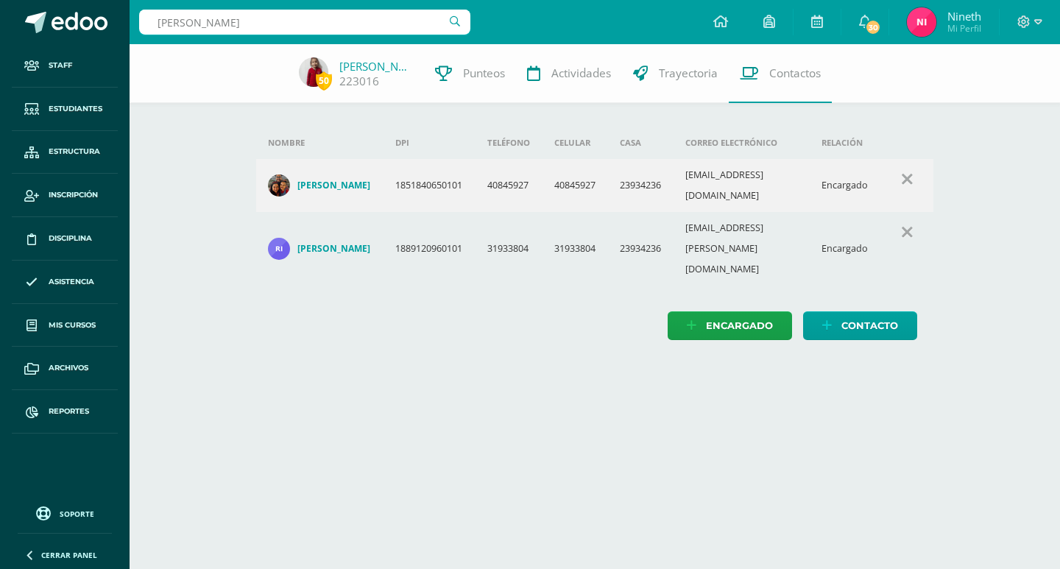
type input "[PERSON_NAME]"
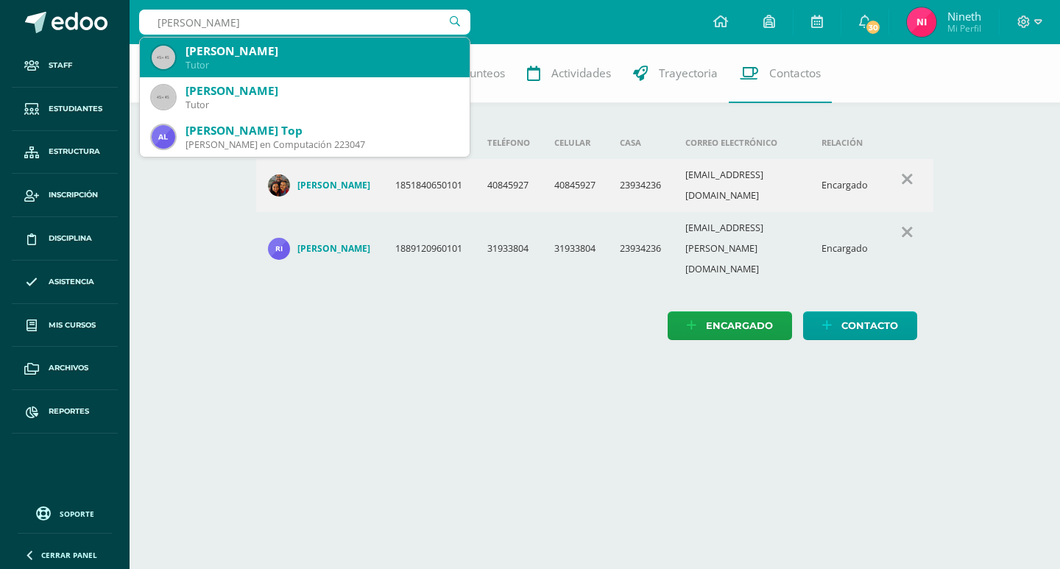
click at [342, 71] on div "Tutor" at bounding box center [322, 65] width 272 height 13
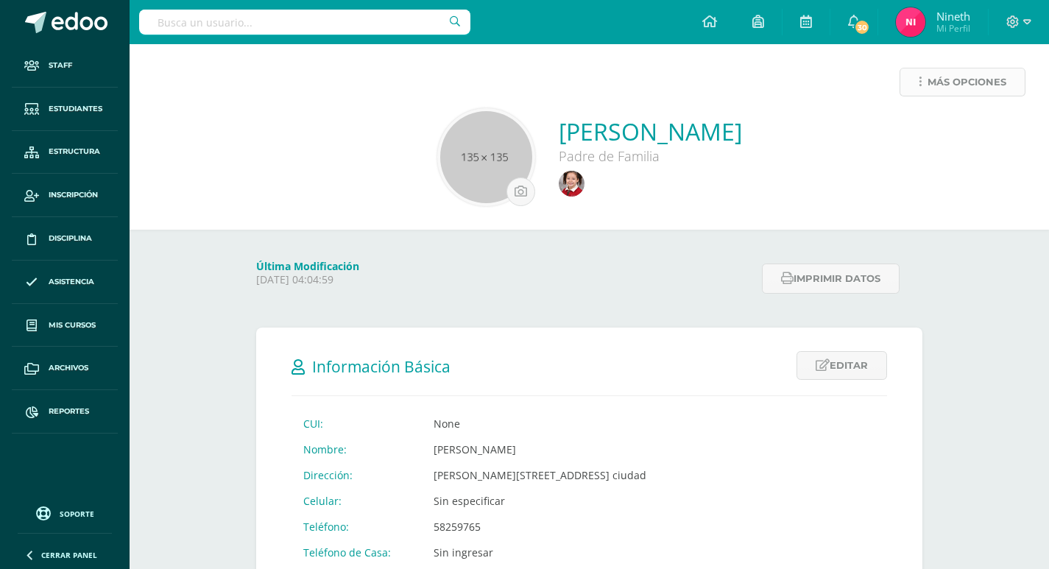
click at [914, 83] on link "Más opciones" at bounding box center [963, 82] width 126 height 29
click at [741, 189] on div at bounding box center [650, 182] width 183 height 35
click at [331, 24] on input "text" at bounding box center [304, 22] width 331 height 25
type input "ANGELA ROCIO"
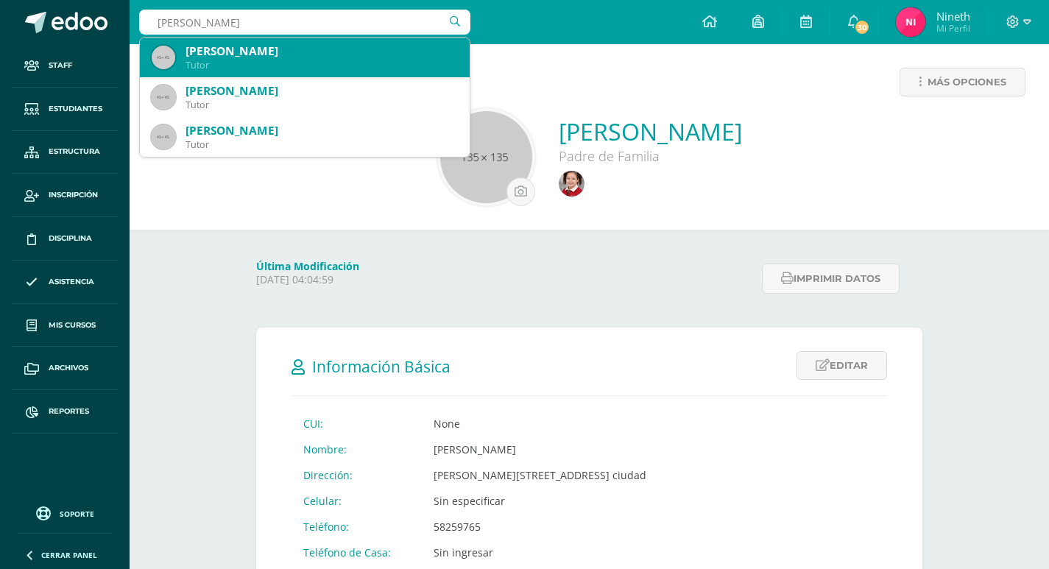
click at [331, 57] on div "Angela Rocio Paz Ara" at bounding box center [322, 50] width 272 height 15
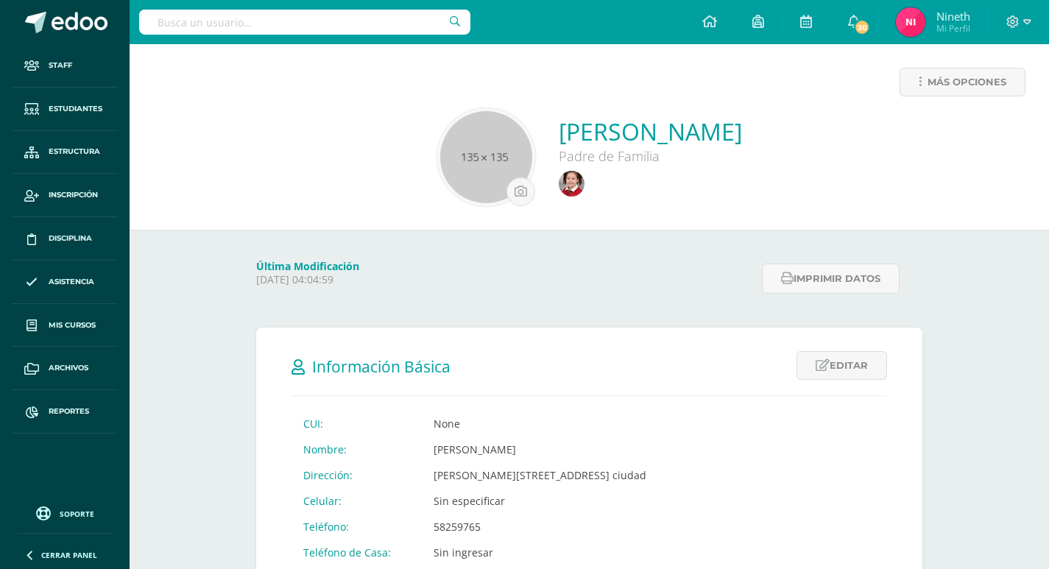
click at [325, 26] on input "text" at bounding box center [304, 22] width 331 height 25
type input "ANA VALENTINA COBAR PAZ"
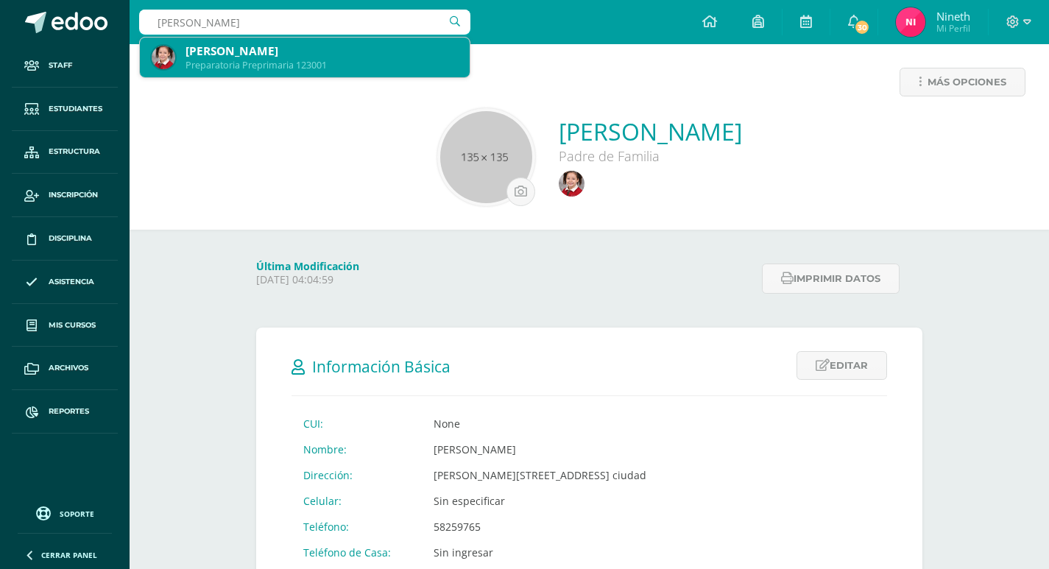
click at [318, 66] on div "Preparatoria Preprimaria 123001" at bounding box center [322, 65] width 272 height 13
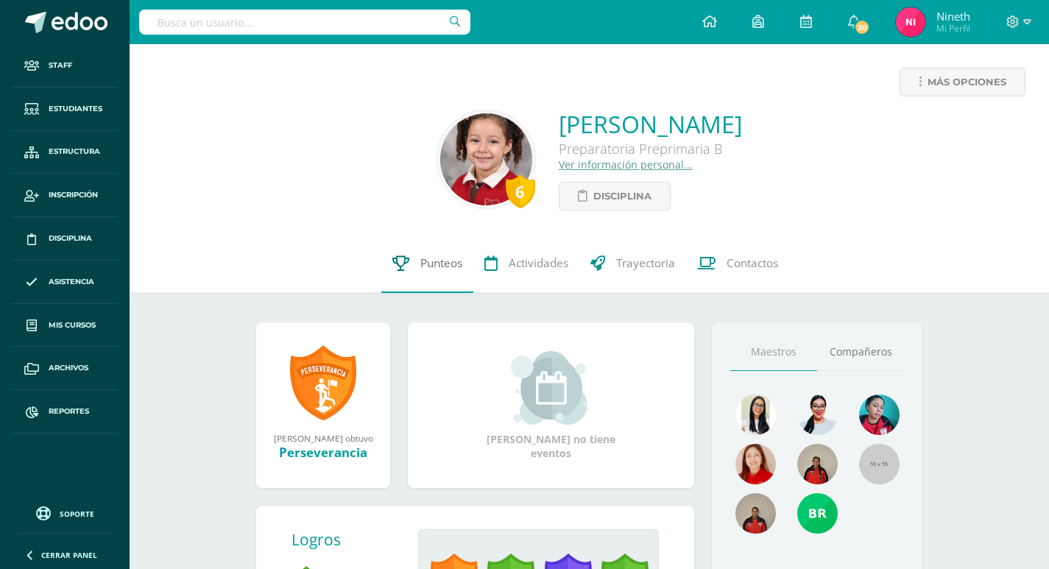
click at [430, 251] on link "Punteos" at bounding box center [427, 263] width 92 height 59
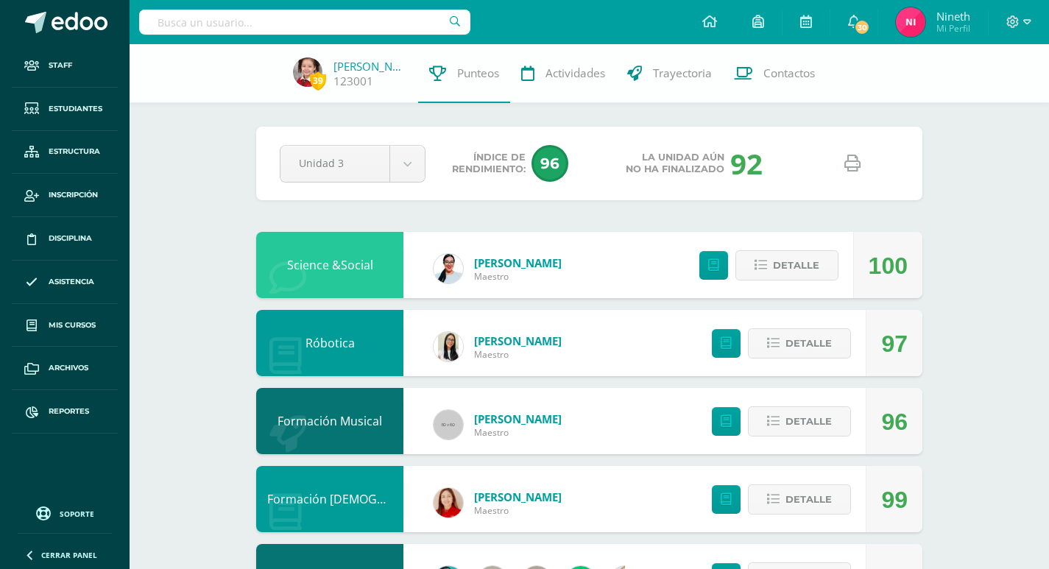
click at [853, 164] on icon at bounding box center [853, 163] width 16 height 16
click at [377, 21] on input "text" at bounding box center [304, 22] width 331 height 25
type input "jerez"
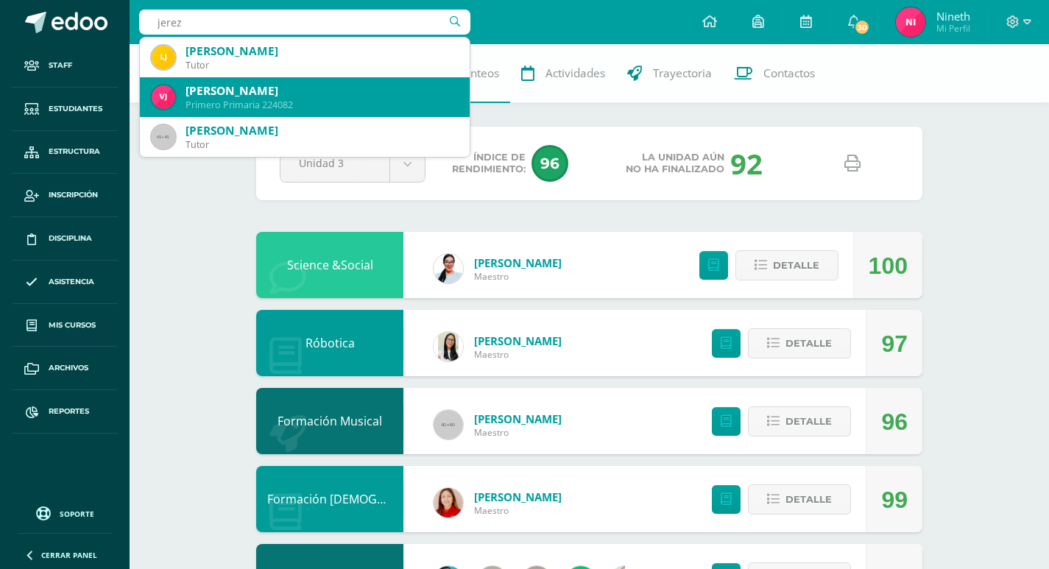
click at [350, 99] on div "Valeri Nicole Jerez Mejicano Primero Primaria 224082" at bounding box center [305, 97] width 306 height 40
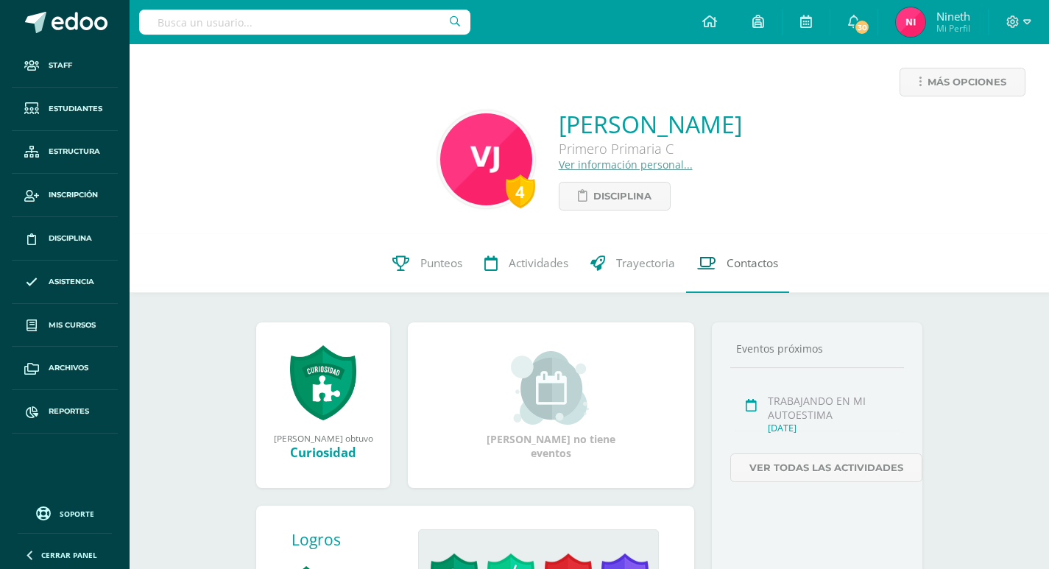
click at [755, 260] on span "Contactos" at bounding box center [753, 262] width 52 height 15
